Goal: Task Accomplishment & Management: Use online tool/utility

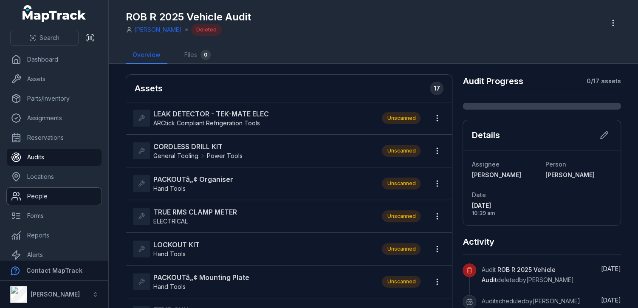
click at [39, 195] on link "People" at bounding box center [54, 196] width 95 height 17
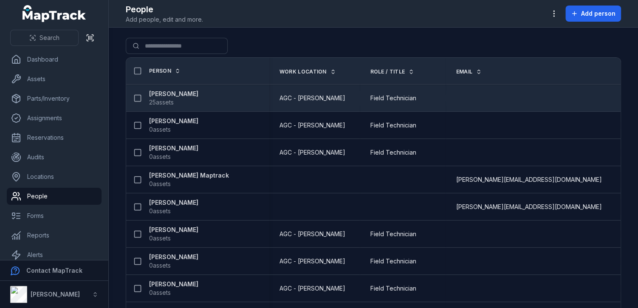
click at [222, 107] on div "[PERSON_NAME] 25 assets" at bounding box center [197, 98] width 143 height 24
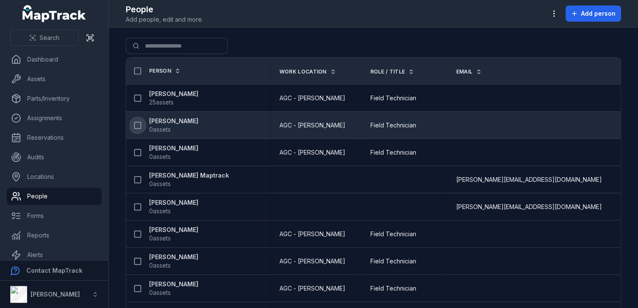
click at [140, 124] on icon at bounding box center [137, 125] width 8 height 8
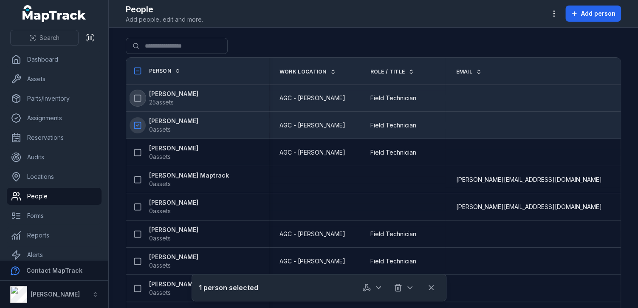
click at [140, 99] on icon at bounding box center [137, 98] width 8 height 8
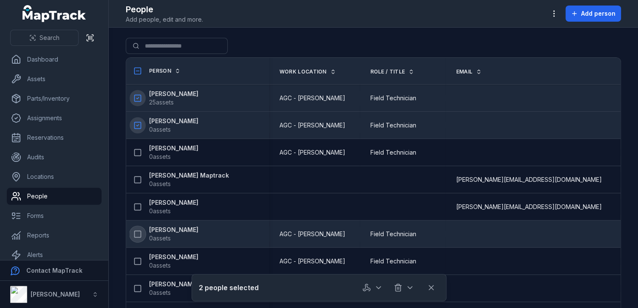
click at [136, 233] on icon at bounding box center [137, 234] width 8 height 8
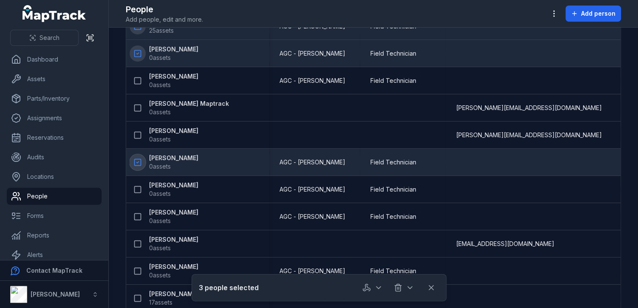
scroll to position [74, 0]
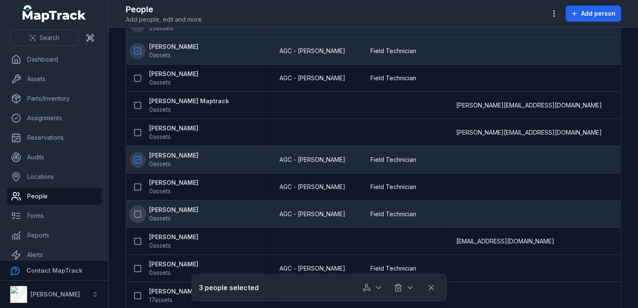
click at [138, 213] on icon at bounding box center [137, 214] width 8 height 8
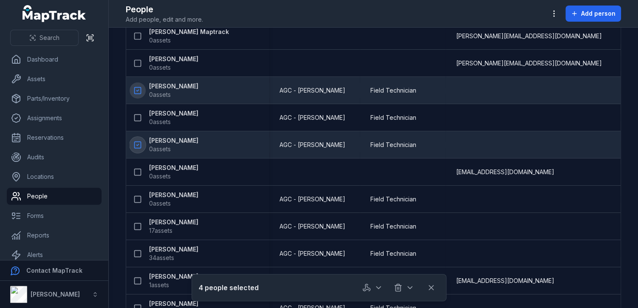
scroll to position [145, 0]
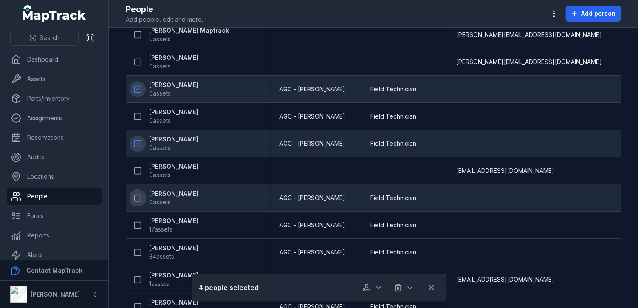
click at [136, 194] on rect at bounding box center [138, 197] width 6 height 6
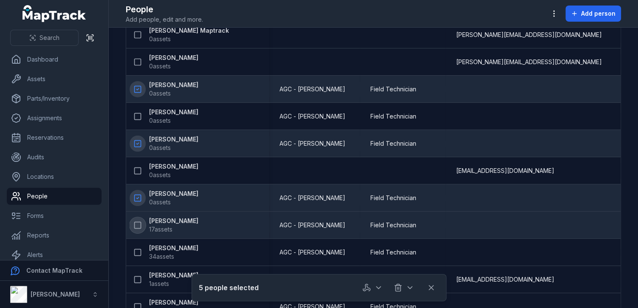
click at [136, 224] on icon at bounding box center [137, 225] width 8 height 8
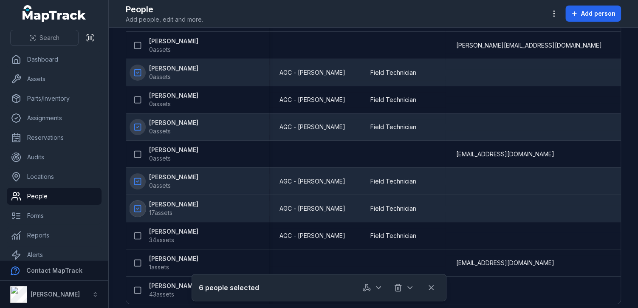
scroll to position [166, 0]
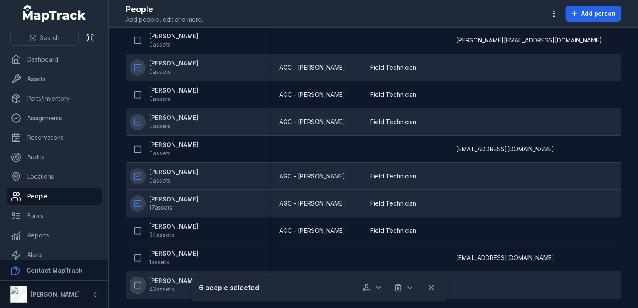
click at [136, 281] on icon at bounding box center [137, 285] width 8 height 8
click at [378, 288] on icon "button" at bounding box center [378, 287] width 8 height 8
click at [378, 267] on div "Audit people" at bounding box center [373, 264] width 94 height 15
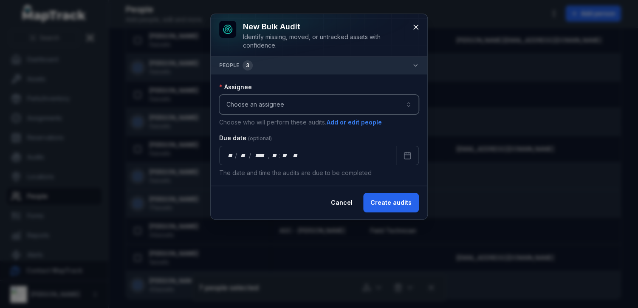
click at [338, 107] on button "Choose an assignee" at bounding box center [318, 105] width 199 height 20
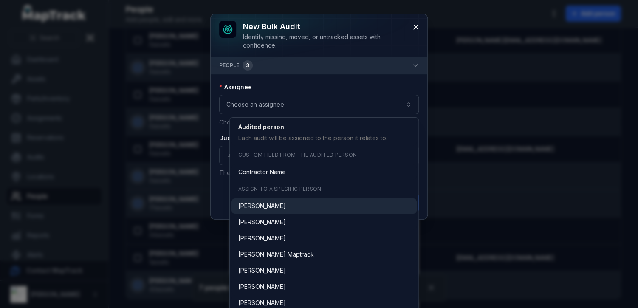
scroll to position [113, 0]
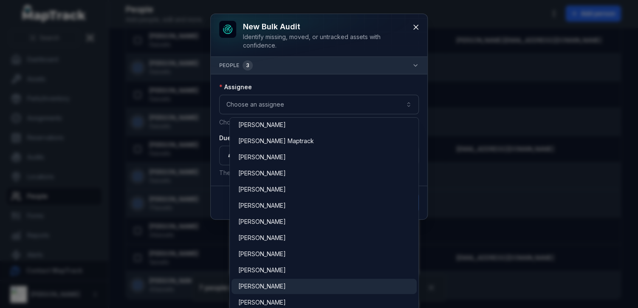
click at [265, 283] on div "[PERSON_NAME]" at bounding box center [324, 286] width 172 height 8
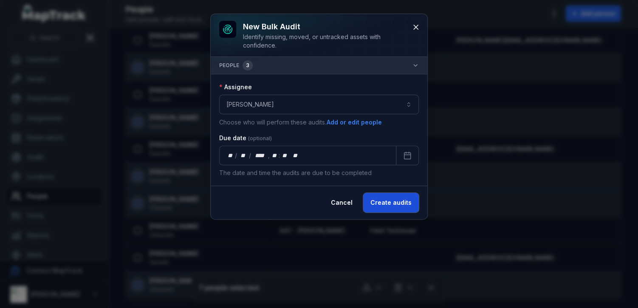
click at [394, 202] on button "Create audits" at bounding box center [391, 203] width 56 height 20
